Goal: Complete application form: Complete application form

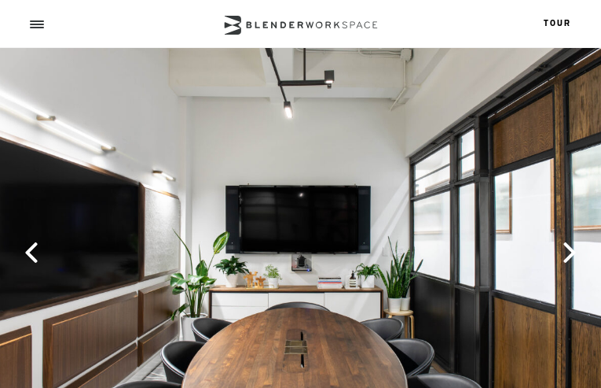
select select "Meeting Room Madison (4 people)"
type input "uqDzDTcQUTleHCa"
type input "VhzQQYtN"
type input "[EMAIL_ADDRESS][DOMAIN_NAME]"
type input "4219435556"
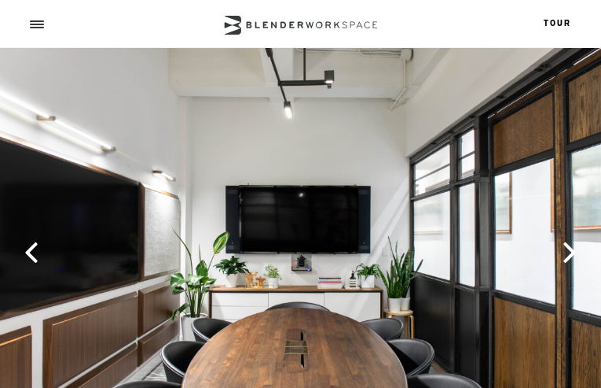
checkbox input "false"
checkbox input "true"
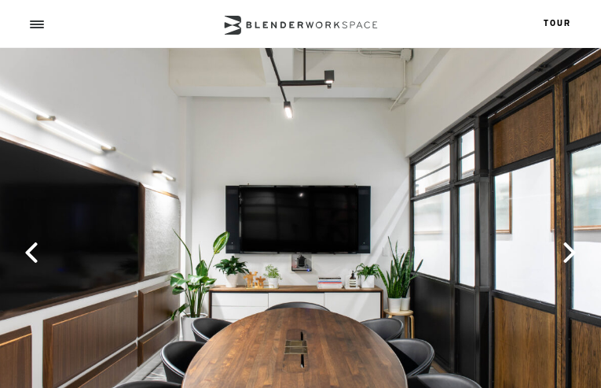
checkbox input "false"
type input "oQKrjyOcmaF"
type input "[EMAIL_ADDRESS][DOMAIN_NAME]"
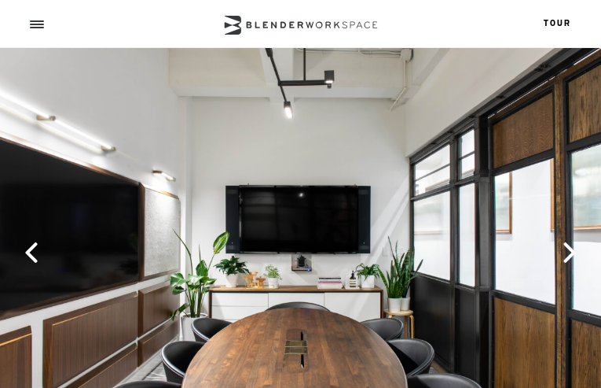
type input "3548135432"
select select "10+"
select select "other"
type input "mvQbNhVdqKTCKmD"
type input "DaGEiamS"
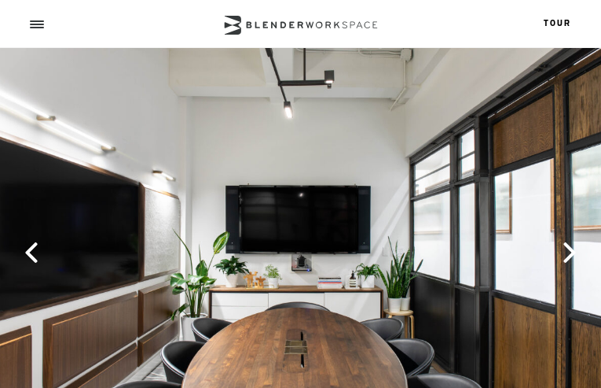
type input "cxeuezKhdblMS"
type input "[EMAIL_ADDRESS][DOMAIN_NAME]"
type input "4181007525"
type input "ZkKZTnIKfH"
type input "pEjOSRTVa"
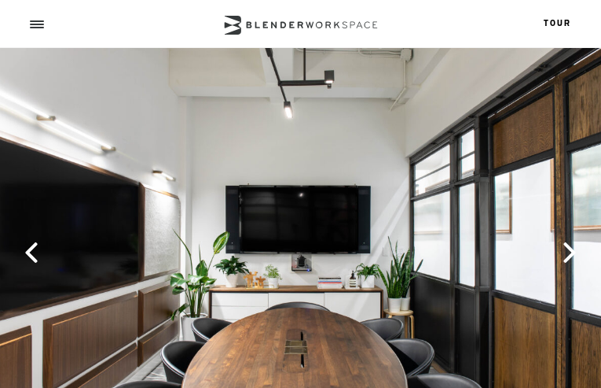
checkbox input "false"
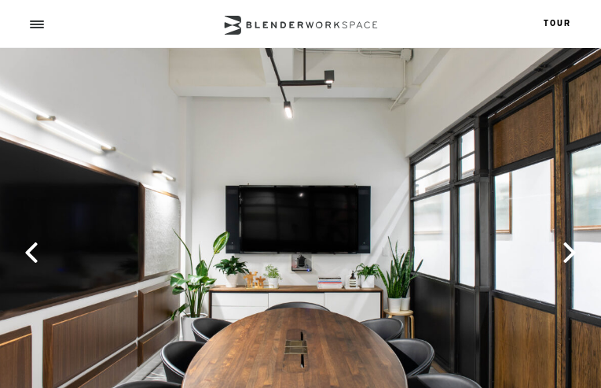
checkbox input "true"
checkbox input "false"
checkbox input "true"
checkbox input "false"
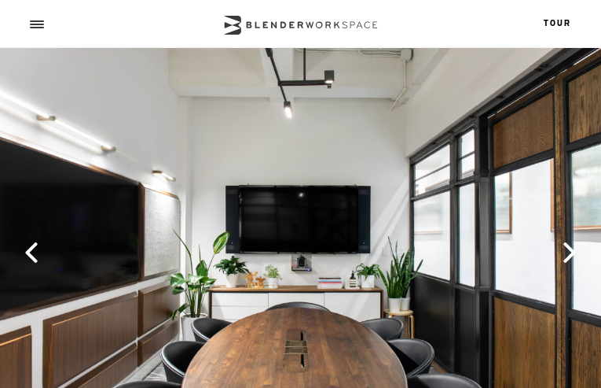
checkbox input "false"
checkbox input "true"
checkbox input "false"
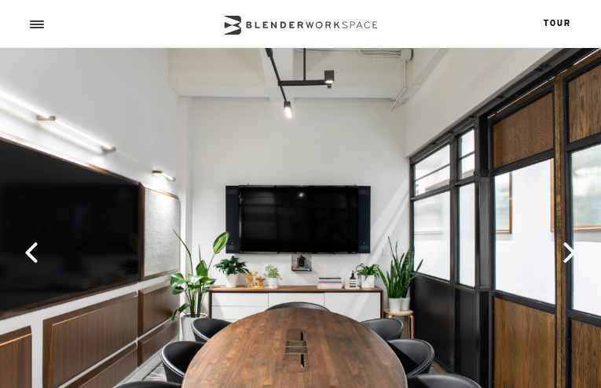
checkbox input "true"
checkbox input "false"
checkbox input "true"
checkbox input "false"
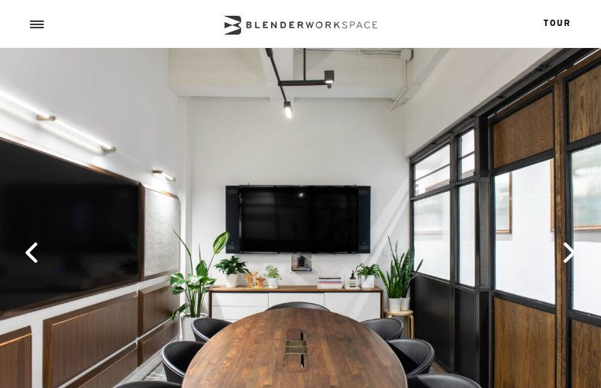
checkbox input "true"
checkbox input "false"
checkbox input "true"
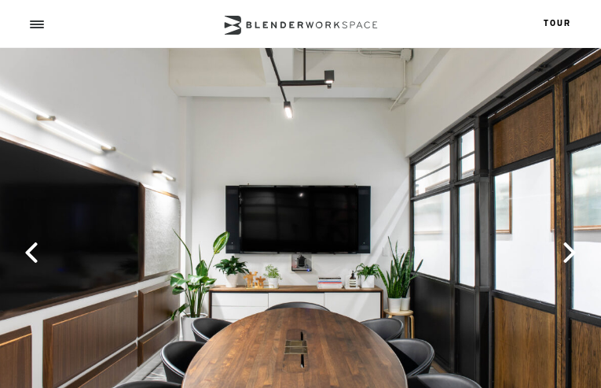
checkbox input "true"
checkbox input "false"
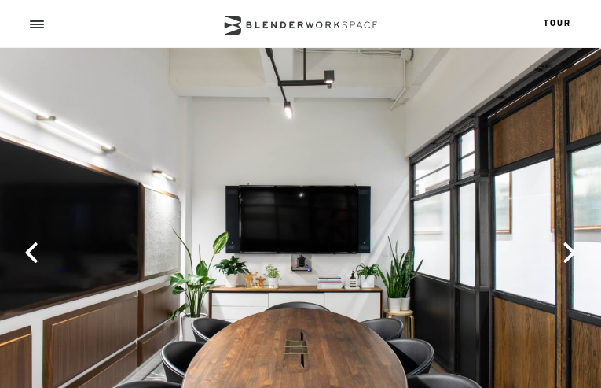
checkbox input "true"
checkbox input "false"
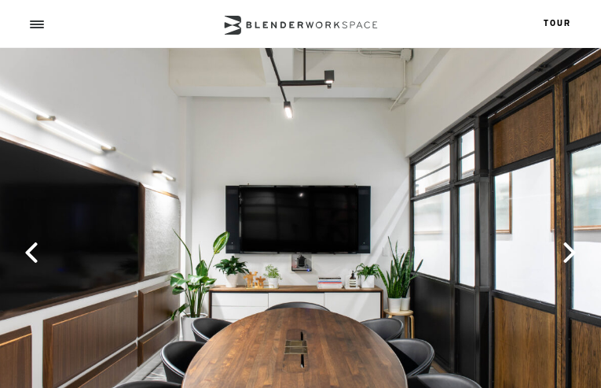
checkbox input "true"
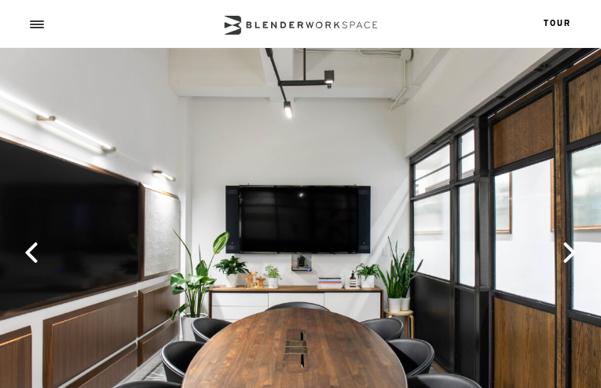
checkbox input "false"
checkbox input "true"
checkbox input "false"
checkbox input "true"
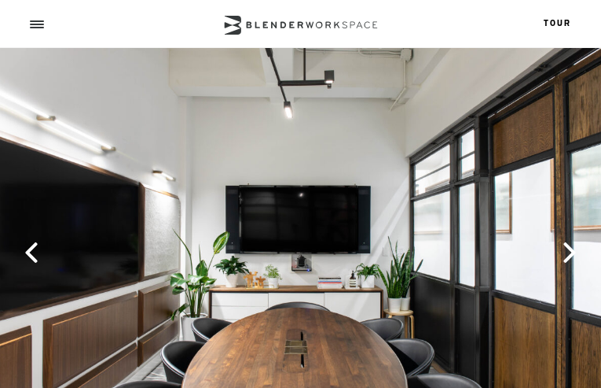
checkbox input "true"
checkbox input "false"
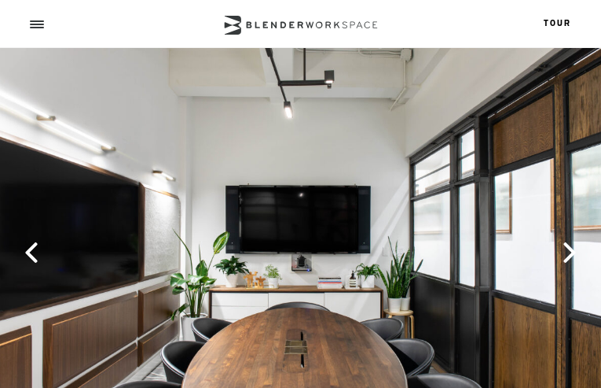
checkbox input "false"
checkbox input "true"
checkbox input "false"
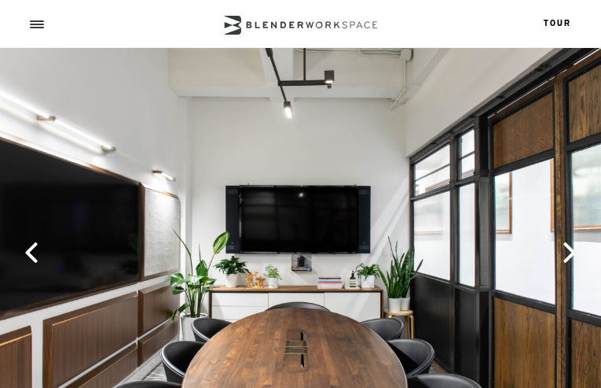
checkbox input "true"
checkbox input "false"
checkbox input "true"
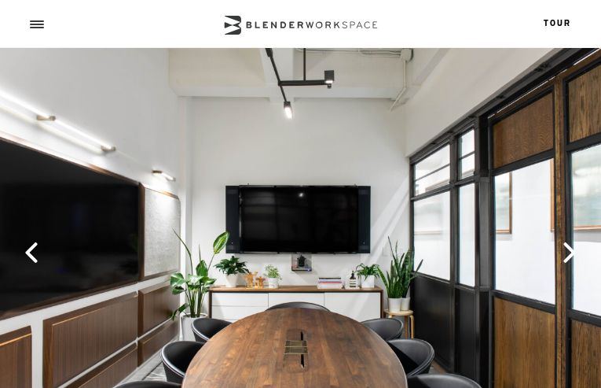
checkbox input "true"
checkbox input "false"
checkbox input "true"
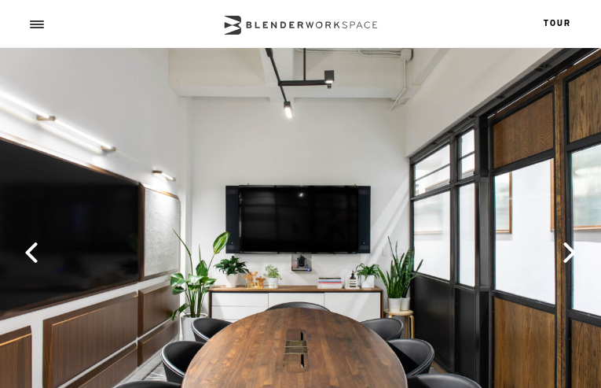
checkbox input "false"
checkbox input "true"
checkbox input "false"
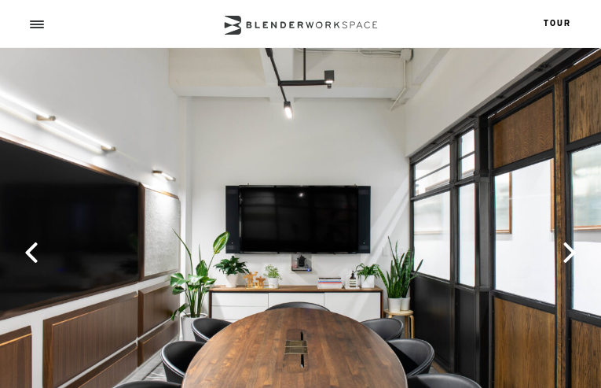
checkbox input "true"
checkbox input "false"
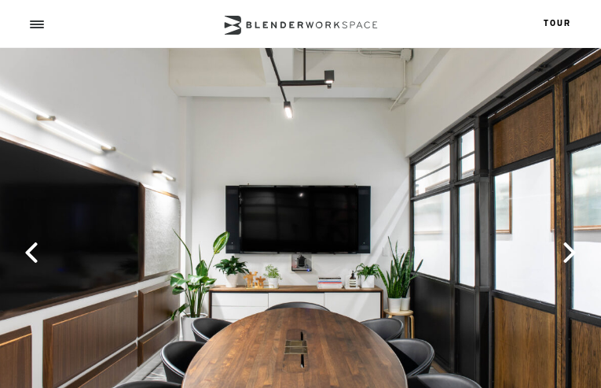
checkbox input "true"
checkbox input "false"
checkbox input "true"
